Goal: Task Accomplishment & Management: Manage account settings

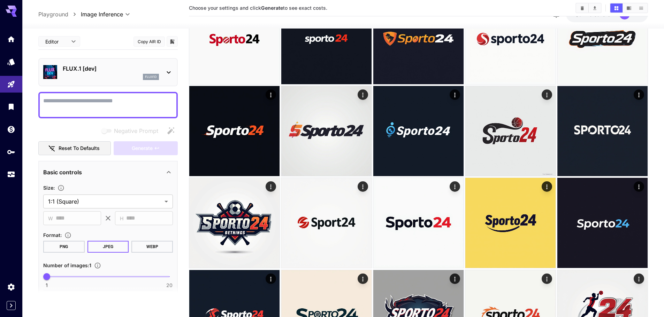
scroll to position [1289, 0]
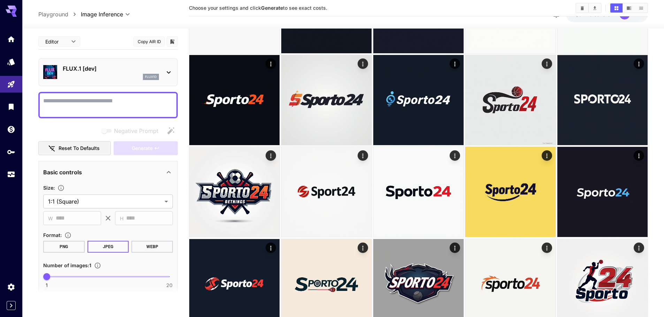
click at [645, 9] on button "Show images in list view" at bounding box center [641, 7] width 12 height 9
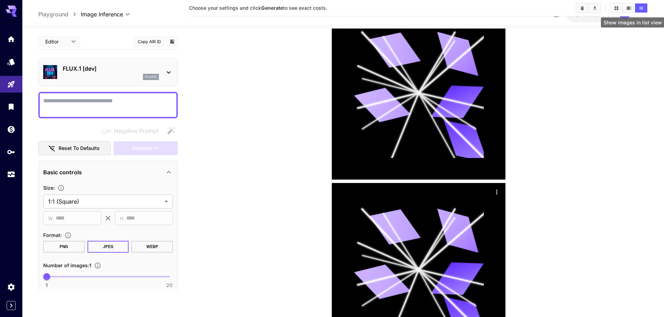
click at [639, 8] on icon "Show images in list view" at bounding box center [640, 8] width 5 height 5
click at [616, 10] on icon "Show images in grid view" at bounding box center [615, 8] width 5 height 5
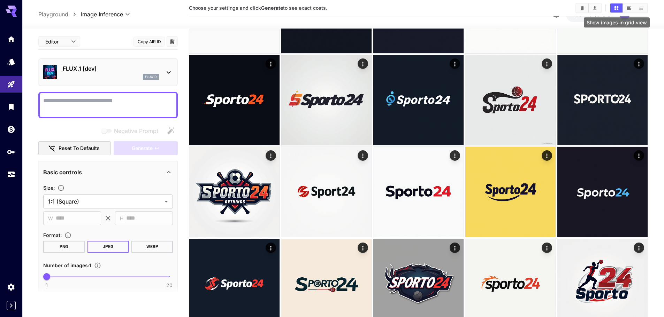
click at [616, 11] on button "Show images in grid view" at bounding box center [616, 7] width 12 height 9
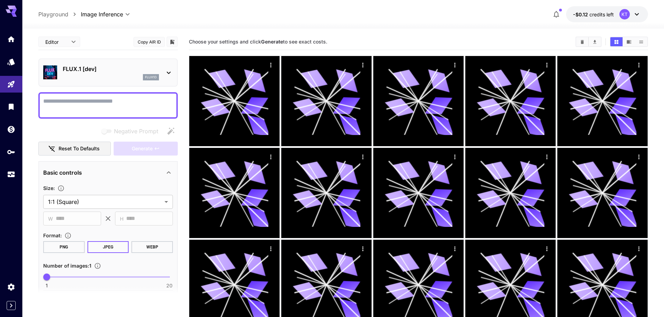
scroll to position [0, 0]
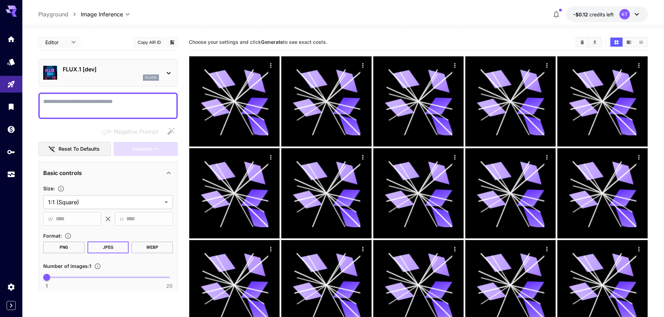
click at [641, 17] on button "-$0.12 credits left KT" at bounding box center [607, 14] width 82 height 16
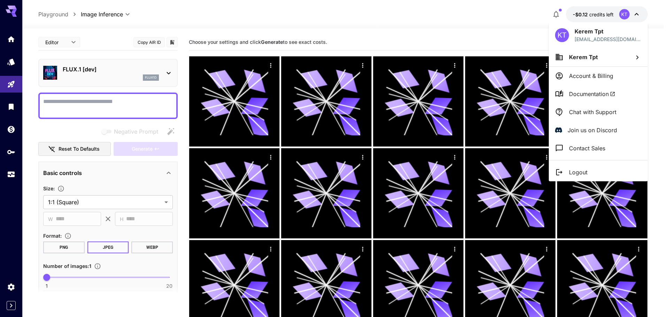
click at [641, 17] on div at bounding box center [334, 158] width 669 height 317
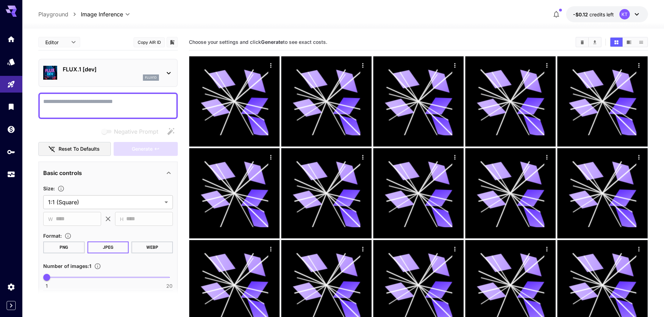
click at [636, 9] on div "KT" at bounding box center [630, 14] width 22 height 10
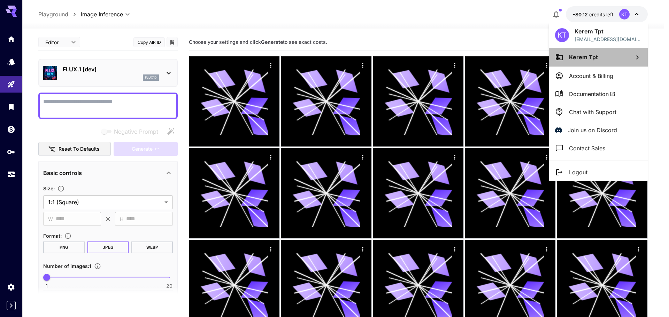
click at [612, 54] on li "Kerem Tpt" at bounding box center [598, 57] width 99 height 19
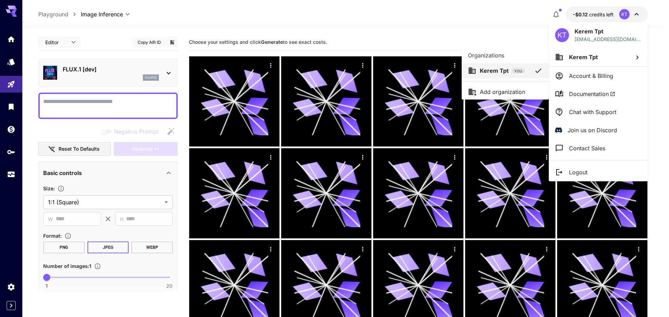
click at [585, 82] on div at bounding box center [334, 158] width 669 height 317
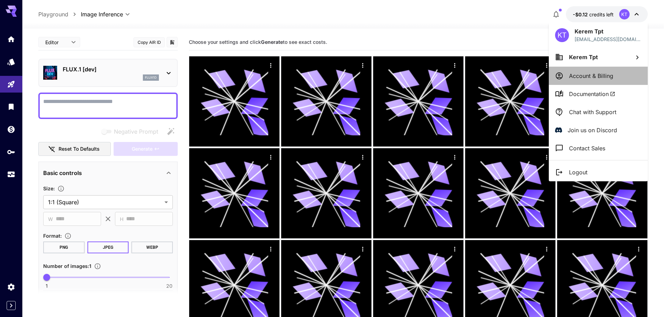
click at [588, 74] on p "Account & Billing" at bounding box center [591, 76] width 44 height 8
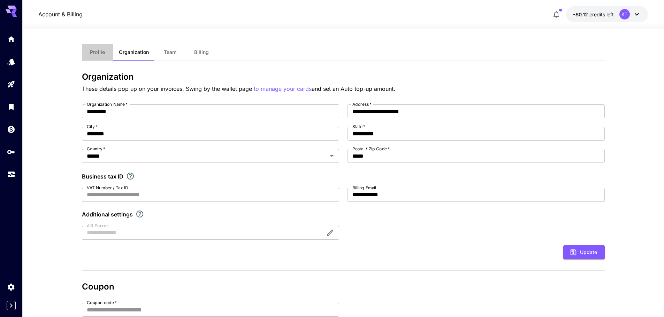
click at [96, 53] on span "Profile" at bounding box center [97, 52] width 15 height 6
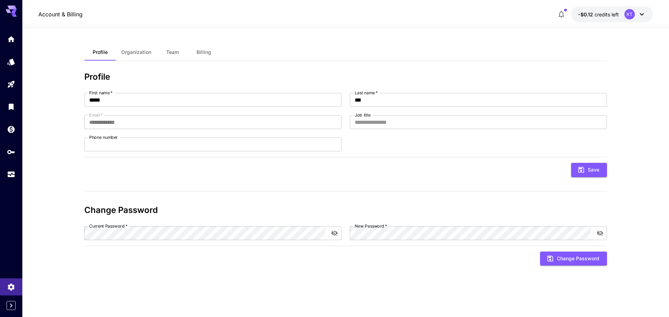
click at [194, 48] on button "Billing" at bounding box center [203, 52] width 31 height 17
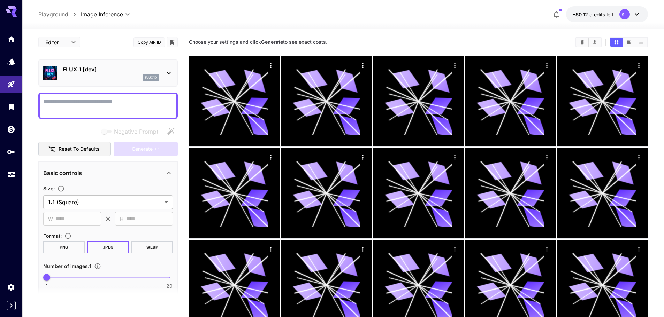
click at [44, 15] on p "Playground" at bounding box center [53, 14] width 30 height 8
click at [17, 9] on div at bounding box center [11, 8] width 22 height 17
click at [11, 33] on icon "Home" at bounding box center [12, 37] width 8 height 8
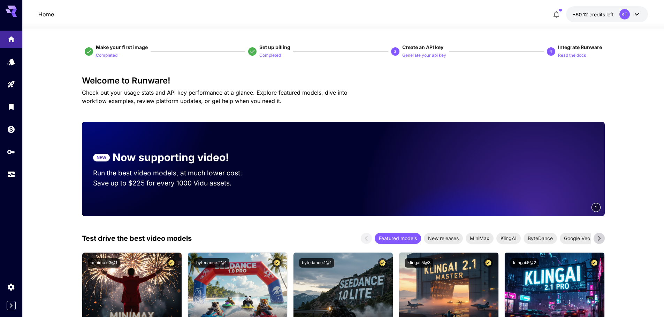
click at [550, 13] on button "button" at bounding box center [556, 14] width 14 height 14
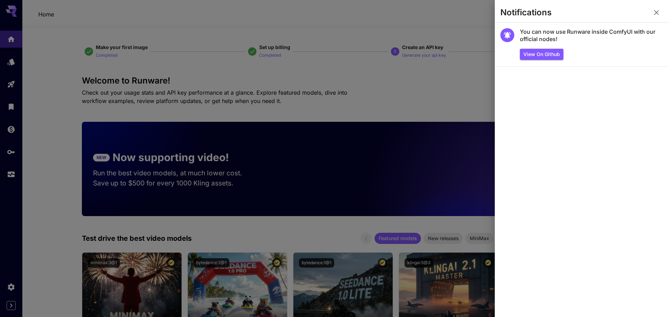
click at [656, 13] on icon "button" at bounding box center [656, 12] width 5 height 5
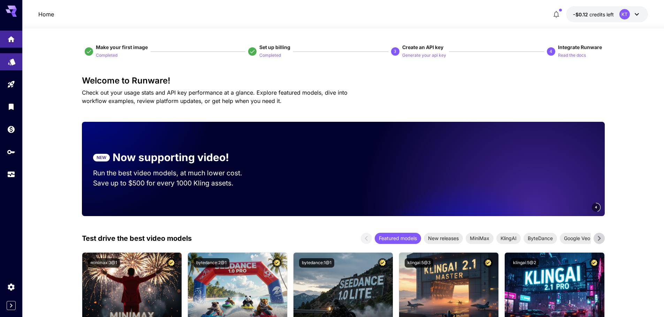
click at [21, 64] on link at bounding box center [11, 61] width 22 height 17
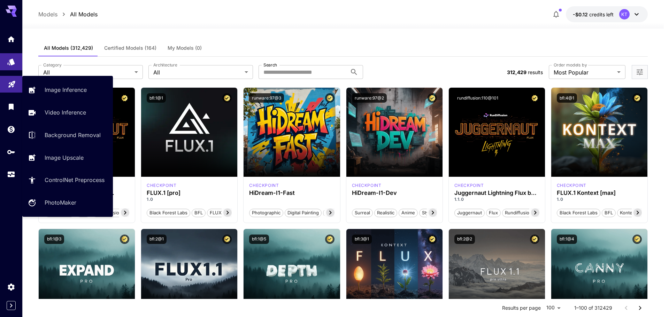
click at [23, 93] on link "Image Inference" at bounding box center [67, 90] width 91 height 17
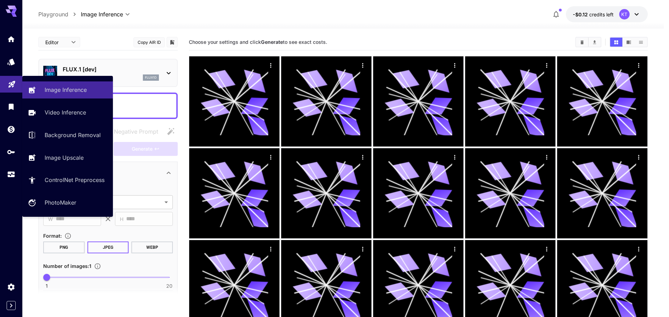
click at [19, 88] on link at bounding box center [11, 84] width 22 height 17
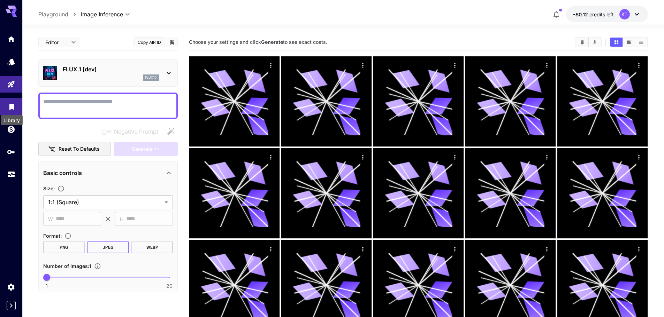
click at [15, 109] on icon "Library" at bounding box center [12, 105] width 8 height 8
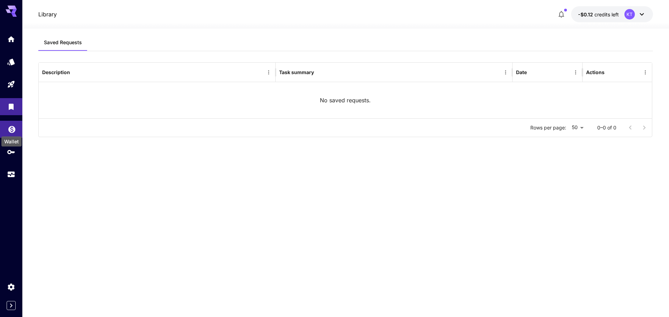
click at [12, 125] on icon "Wallet" at bounding box center [12, 127] width 8 height 8
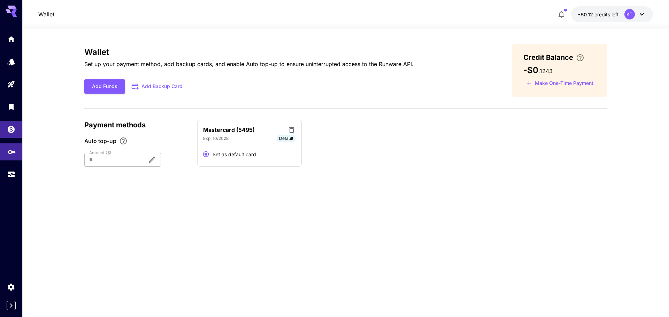
click at [11, 143] on link at bounding box center [11, 151] width 22 height 17
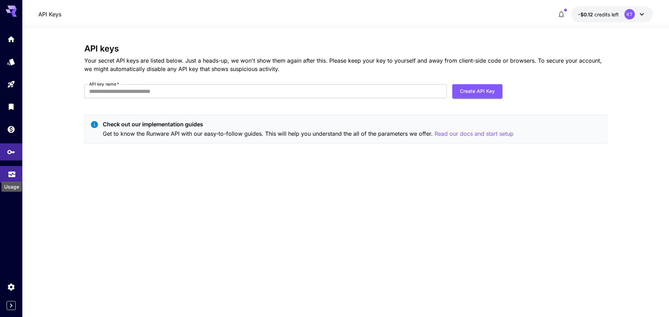
click at [10, 171] on icon "Usage" at bounding box center [11, 171] width 7 height 3
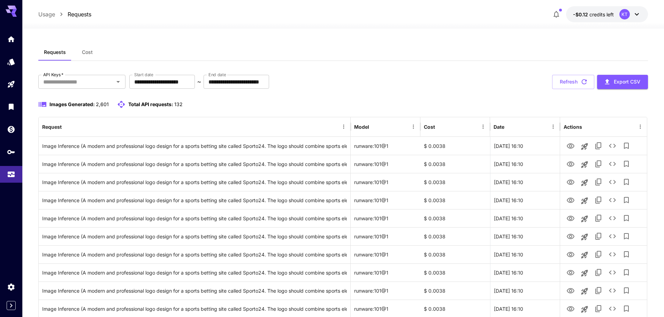
click at [103, 104] on span "2,601" at bounding box center [102, 104] width 13 height 6
click at [16, 44] on link at bounding box center [11, 39] width 22 height 17
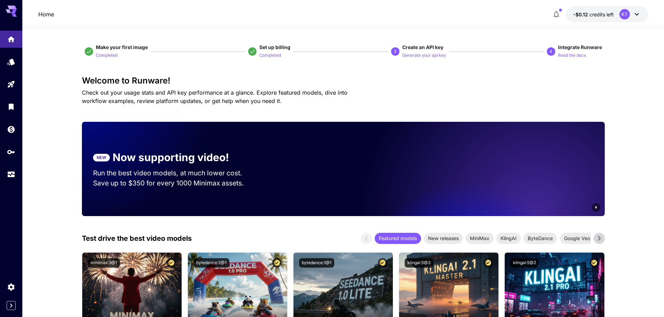
click at [419, 101] on div "Welcome to Runware! Check out your usage stats and API key performance at a gla…" at bounding box center [343, 90] width 522 height 29
